Goal: Transaction & Acquisition: Purchase product/service

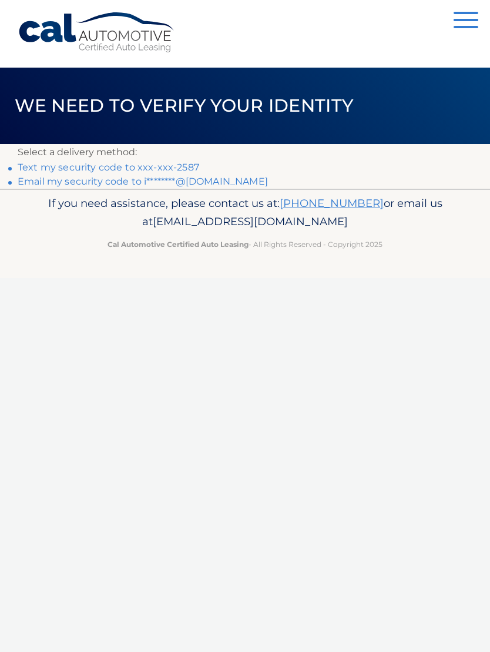
click at [29, 184] on link "Email my security code to i********@aol.com" at bounding box center [143, 181] width 250 height 11
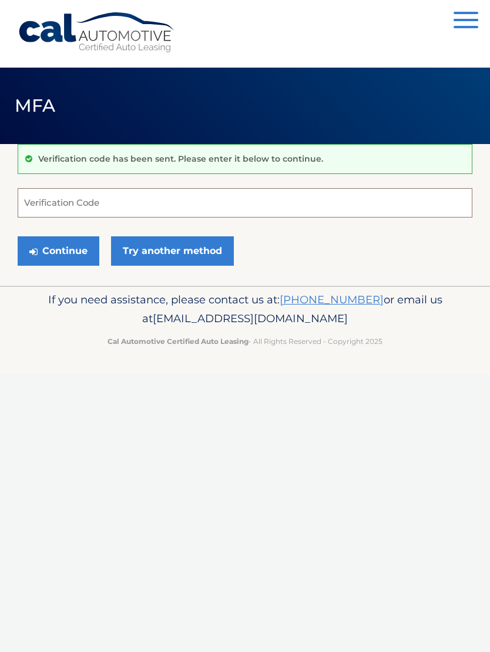
click at [290, 200] on input "Verification Code" at bounding box center [245, 202] width 455 height 29
click at [298, 209] on input "Verification Code" at bounding box center [245, 202] width 455 height 29
click at [295, 202] on input "Verification Code" at bounding box center [245, 202] width 455 height 29
paste input "634998"
type input "634998"
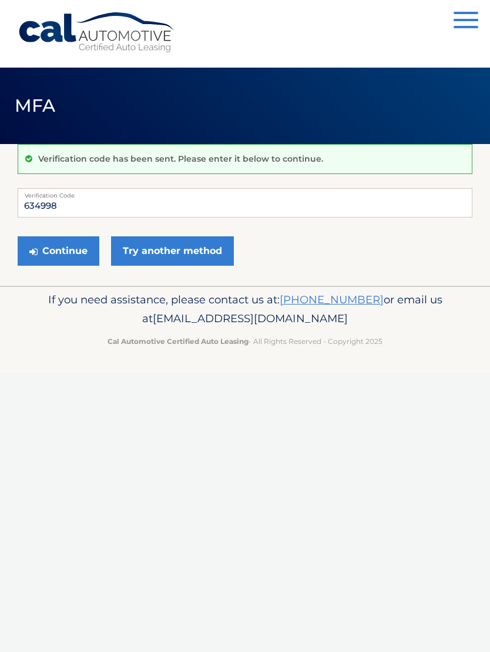
click at [62, 245] on button "Continue" at bounding box center [59, 250] width 82 height 29
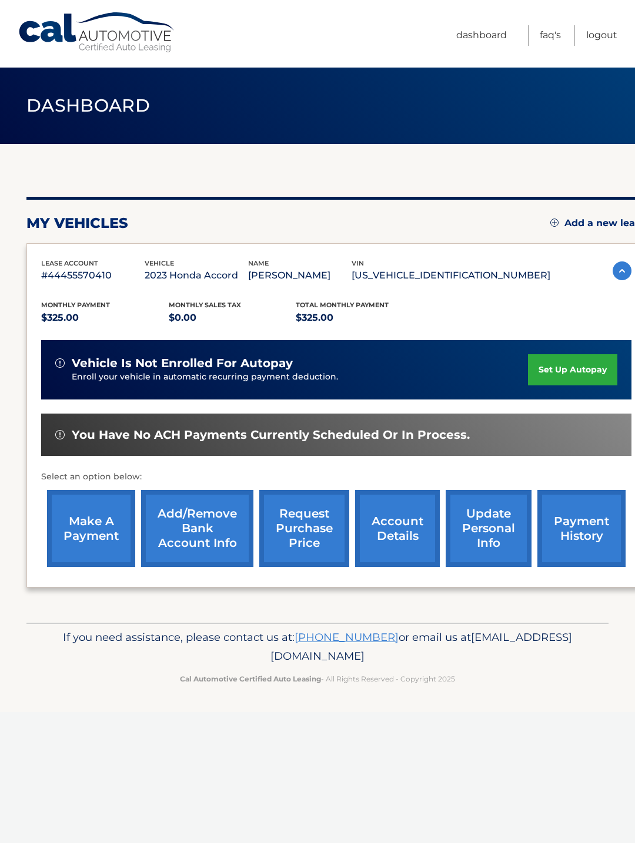
click at [79, 534] on link "make a payment" at bounding box center [91, 528] width 88 height 77
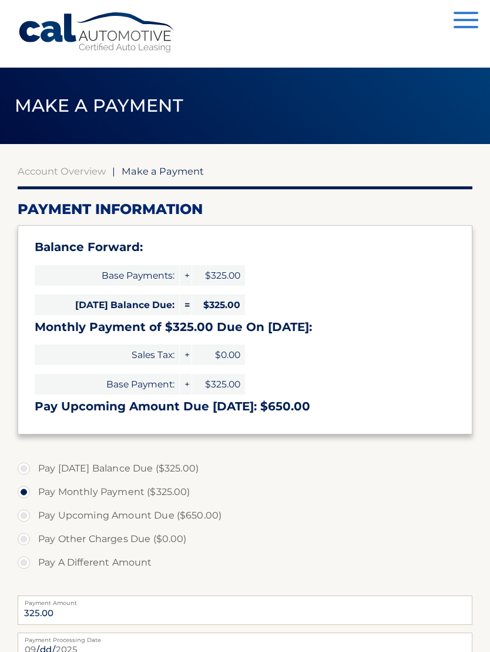
select select "YTg3NzIzNTMtOTk2OC00YzQwLTkzZjctMTc5ZTg4OTIxMjI4"
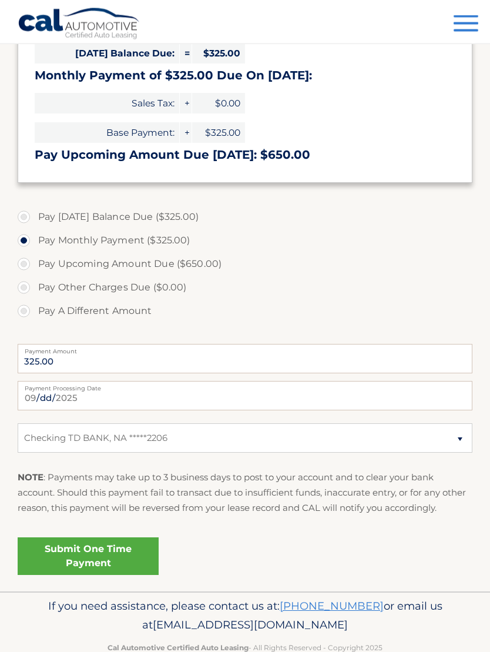
scroll to position [256, 0]
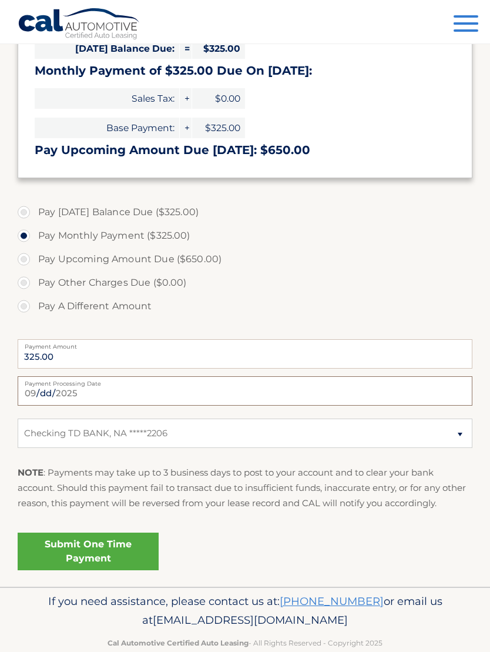
click at [200, 394] on input "2025-09-17" at bounding box center [245, 390] width 455 height 29
type input "2025-09-19"
click at [84, 545] on link "Submit One Time Payment" at bounding box center [88, 551] width 141 height 38
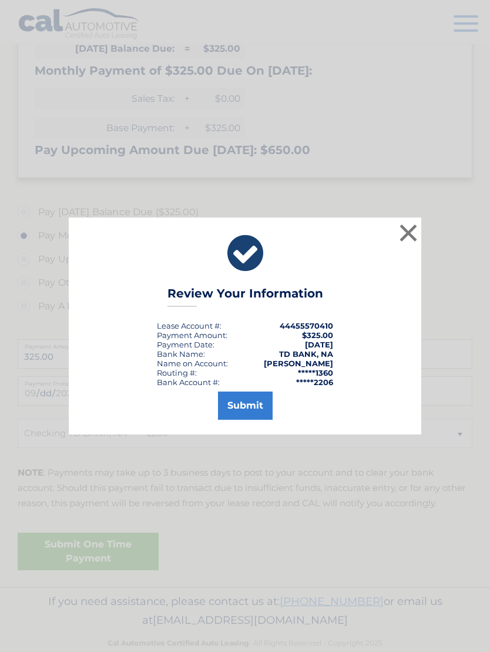
click at [237, 414] on button "Submit" at bounding box center [245, 405] width 55 height 28
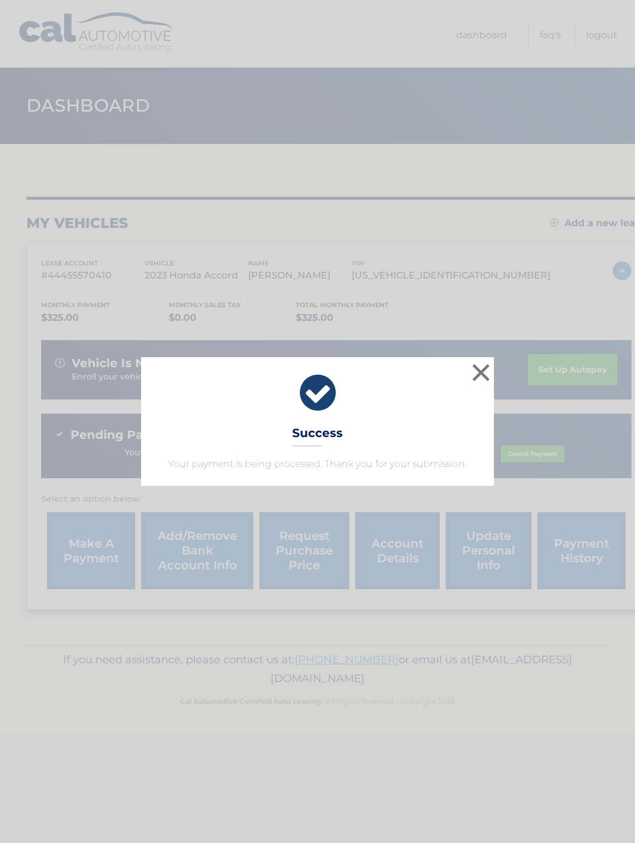
click at [278, 757] on div "× Success Your payment is being processed. Thank you for your submission. Loadi…" at bounding box center [317, 421] width 635 height 843
